Goal: Understand process/instructions: Learn about a topic

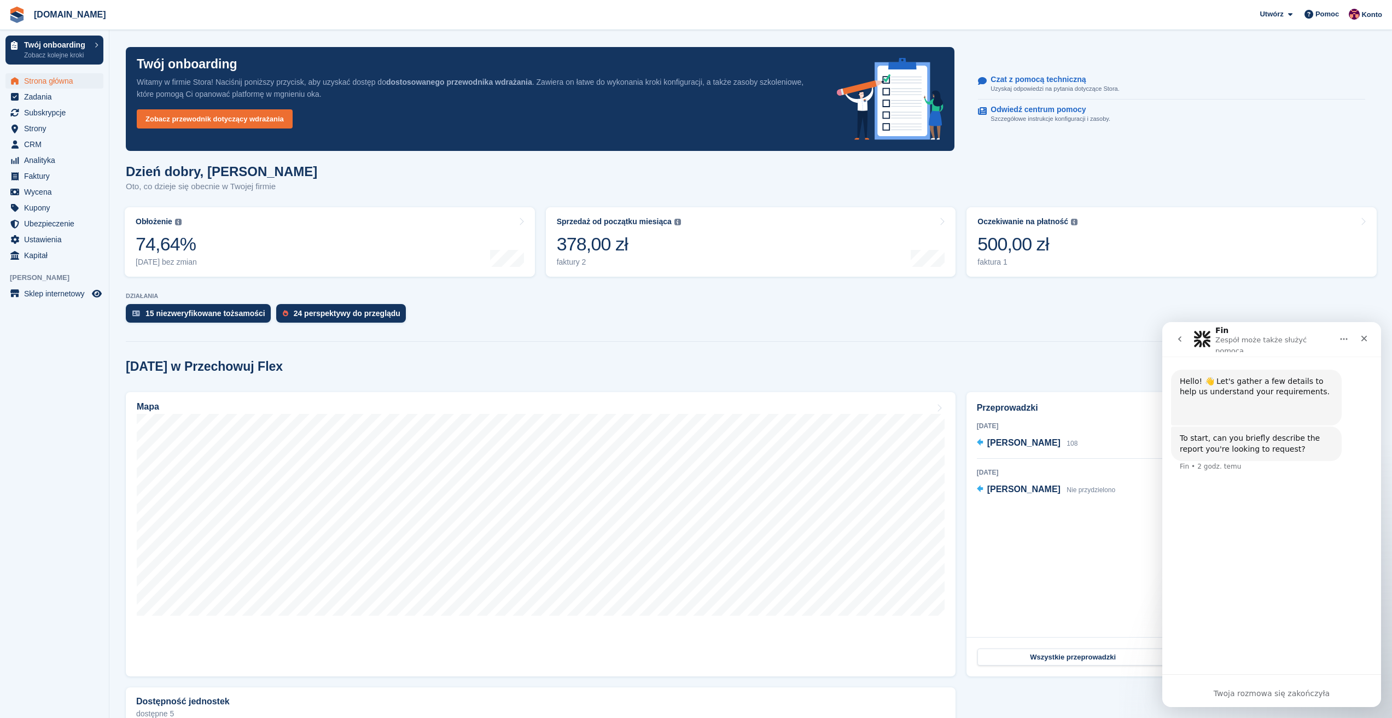
click at [4, 369] on aside "Twój onboarding Zobacz kolejne kroki Strona główna Zadania Subskrypcje Subskryp…" at bounding box center [54, 362] width 109 height 664
click at [1039, 145] on div "Twój onboarding Witamy w firmie Stora! Naciśnij poniższy przycisk, aby uzyskać …" at bounding box center [750, 98] width 1263 height 117
